Goal: Task Accomplishment & Management: Manage account settings

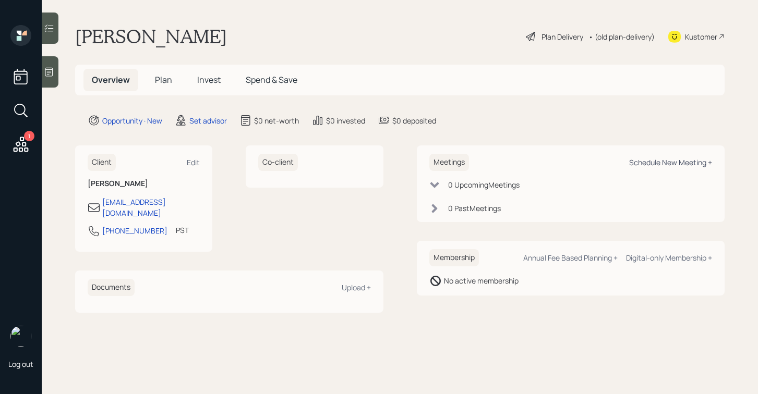
click at [666, 159] on div "Schedule New Meeting +" at bounding box center [670, 163] width 83 height 10
select select "round-[PERSON_NAME]"
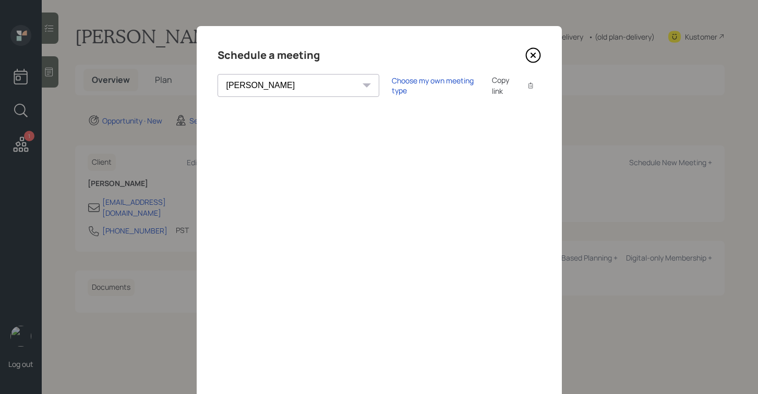
click at [526, 52] on icon at bounding box center [533, 56] width 14 height 14
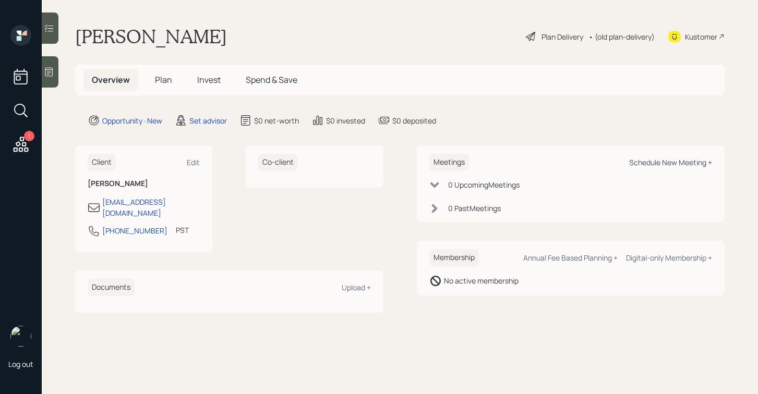
click at [659, 161] on div "Schedule New Meeting +" at bounding box center [670, 163] width 83 height 10
select select "round-[PERSON_NAME]"
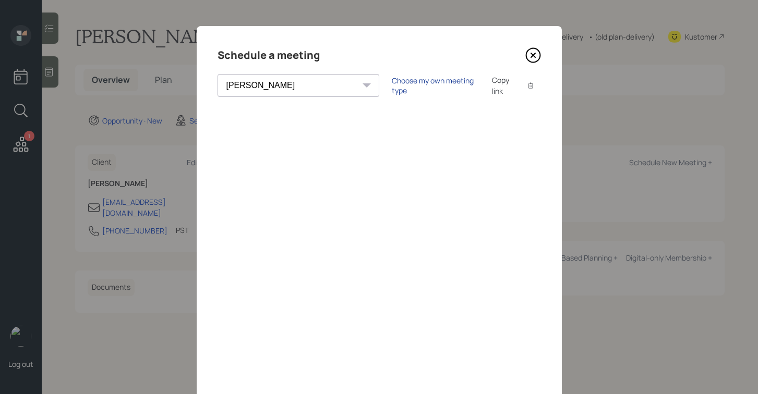
click at [392, 88] on div "Choose my own meeting type" at bounding box center [436, 86] width 88 height 20
click at [531, 52] on icon at bounding box center [533, 55] width 16 height 16
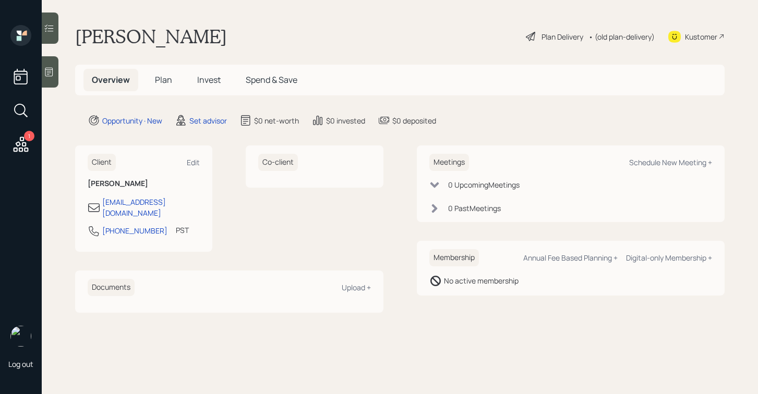
click at [50, 70] on icon at bounding box center [49, 72] width 10 height 10
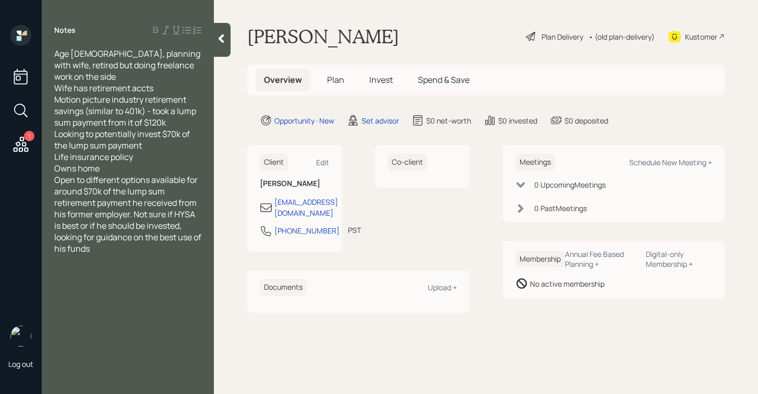
click at [123, 163] on div "Owns home" at bounding box center [127, 168] width 147 height 11
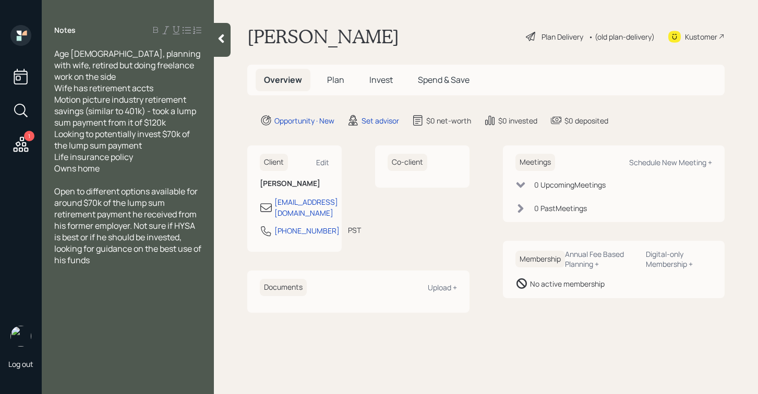
click at [216, 37] on div at bounding box center [222, 40] width 17 height 34
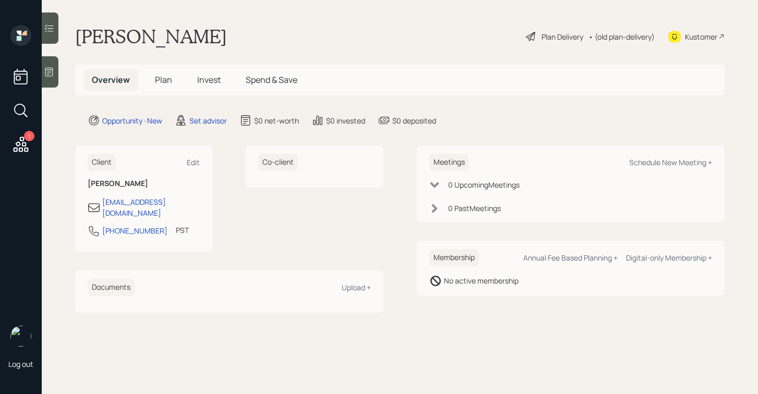
click at [49, 68] on icon at bounding box center [49, 72] width 10 height 10
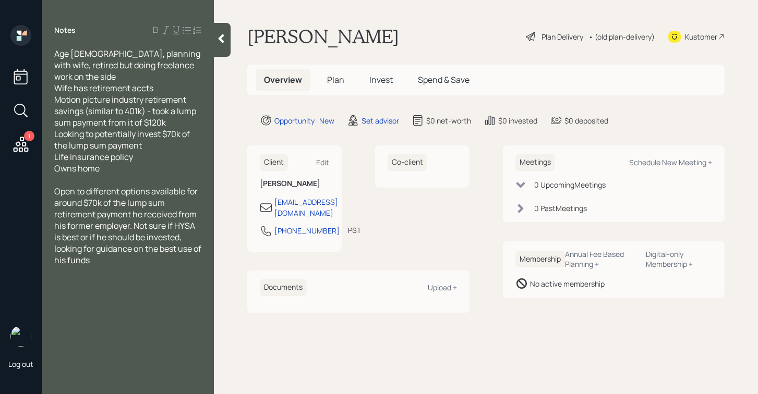
click at [220, 39] on icon at bounding box center [222, 38] width 6 height 9
